Goal: Task Accomplishment & Management: Manage account settings

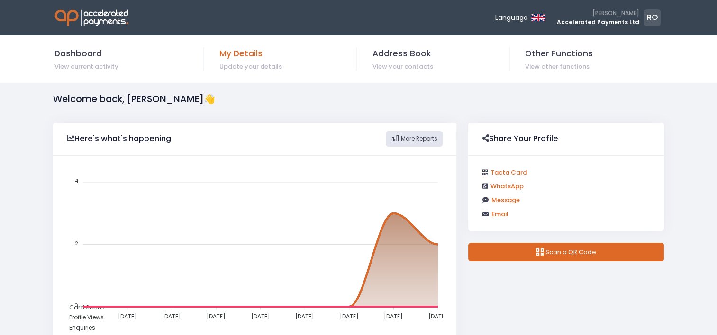
click at [244, 51] on span "My Details" at bounding box center [287, 53] width 136 height 12
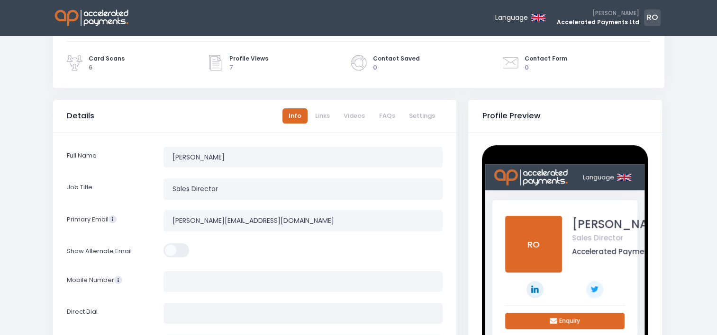
scroll to position [190, 0]
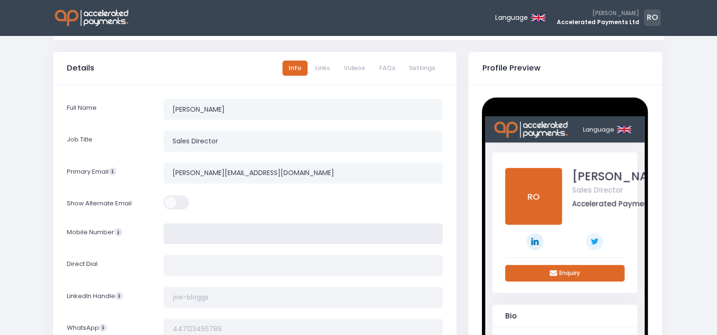
click at [234, 234] on input "tel" at bounding box center [302, 234] width 279 height 21
type input "07540611886"
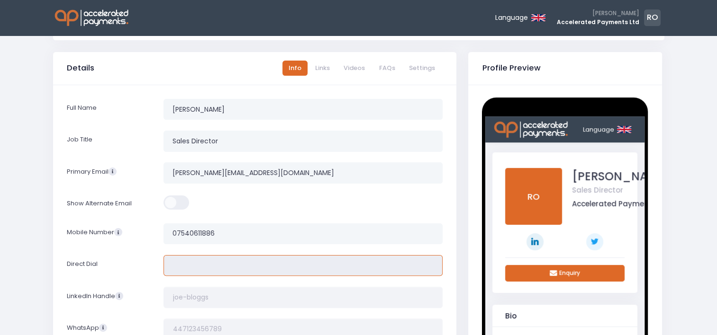
click at [215, 268] on input "tel" at bounding box center [302, 265] width 279 height 21
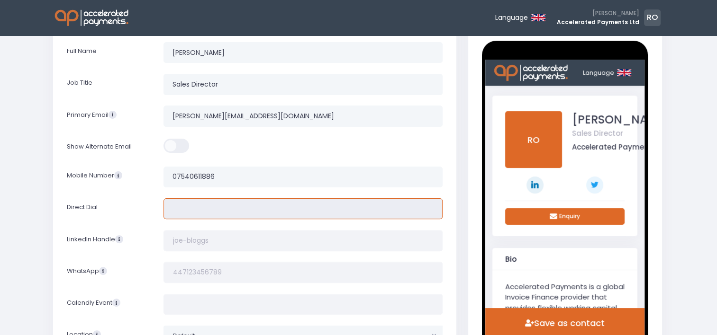
scroll to position [332, 0]
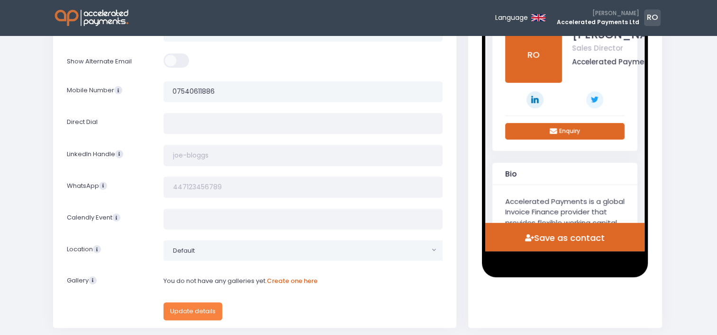
click at [198, 307] on button "Update details" at bounding box center [192, 312] width 59 height 18
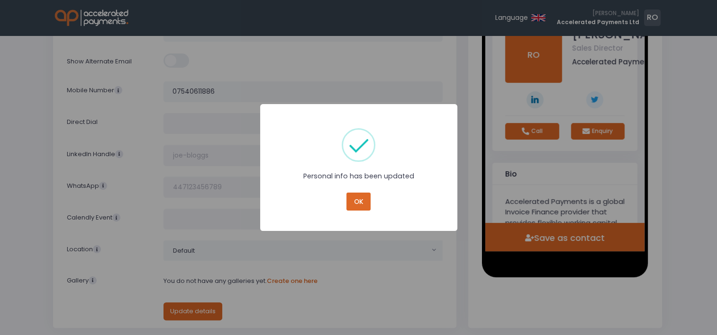
scroll to position [0, 0]
click at [355, 206] on button "OK" at bounding box center [358, 202] width 24 height 18
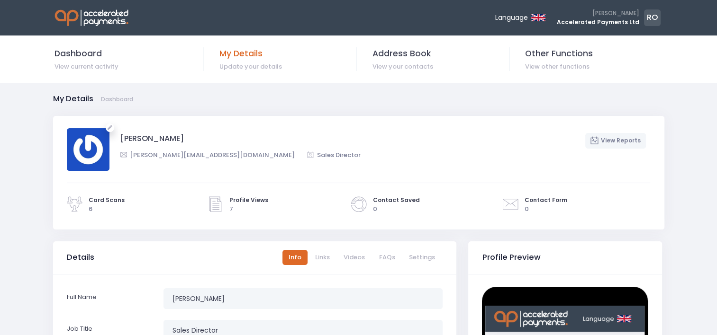
click at [246, 55] on span "My Details" at bounding box center [287, 53] width 136 height 12
